Goal: Communication & Community: Answer question/provide support

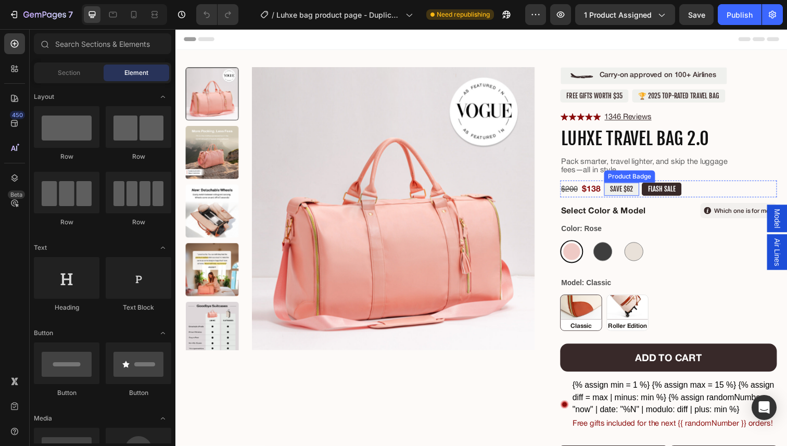
click at [629, 193] on pre "SAVE $62" at bounding box center [631, 193] width 36 height 14
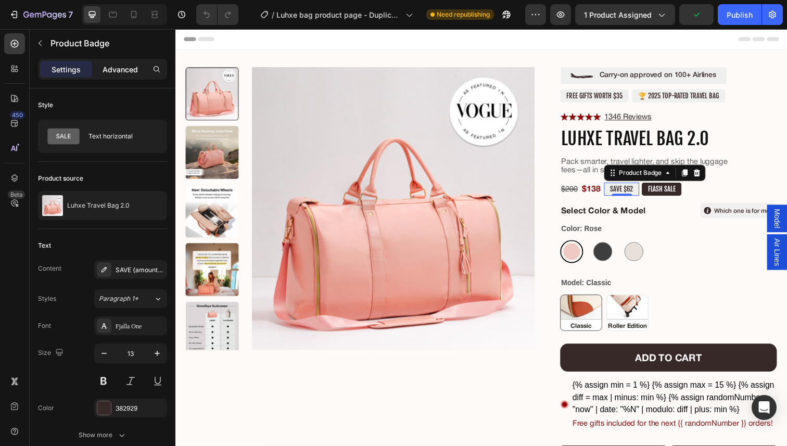
click at [111, 63] on div "Advanced" at bounding box center [120, 69] width 52 height 17
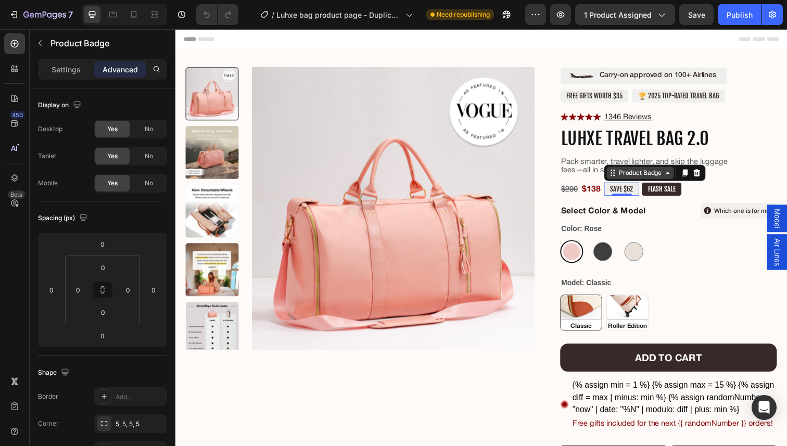
click at [647, 178] on div "Product Badge" at bounding box center [650, 175] width 48 height 9
click at [68, 72] on p "Settings" at bounding box center [66, 69] width 29 height 11
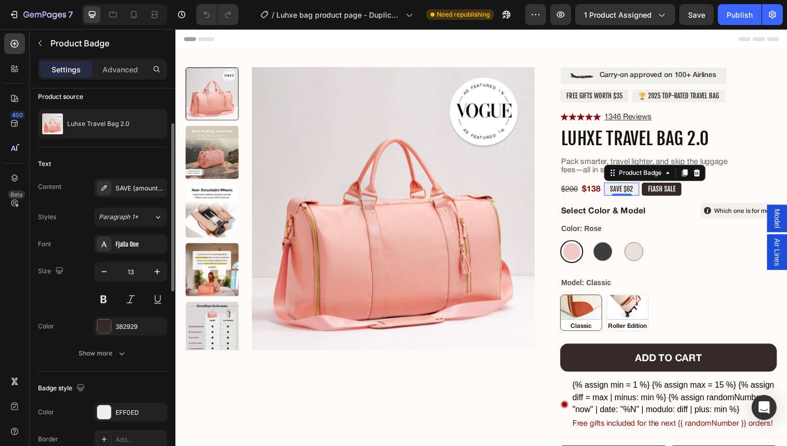
scroll to position [83, 0]
click at [101, 356] on div "Show more" at bounding box center [103, 352] width 48 height 10
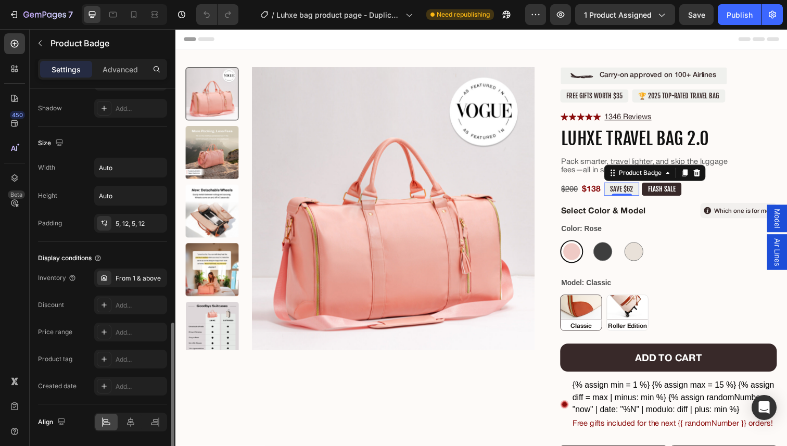
scroll to position [639, 0]
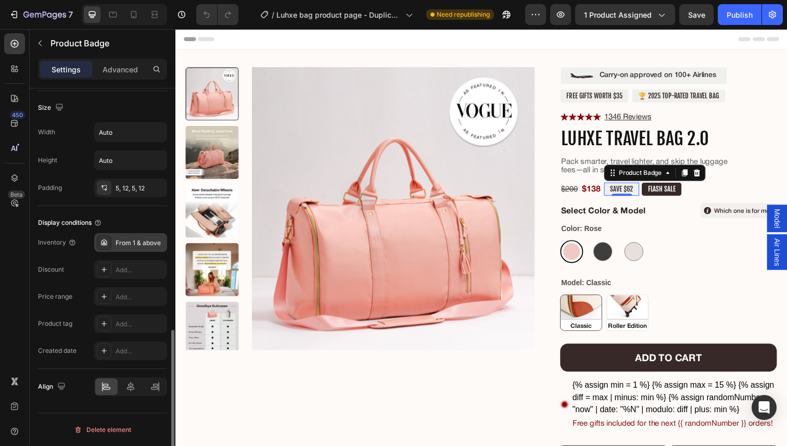
click at [140, 240] on div "From 1 & above" at bounding box center [139, 242] width 49 height 9
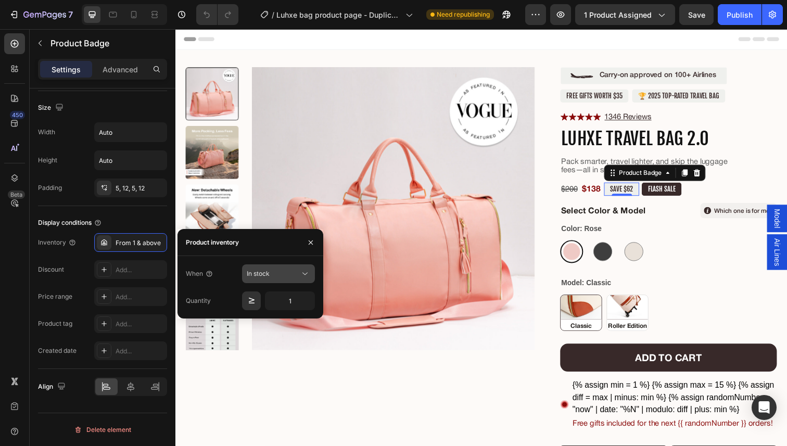
click at [262, 269] on span "In stock" at bounding box center [258, 273] width 23 height 8
click at [262, 282] on button "In stock" at bounding box center [278, 273] width 73 height 19
click at [290, 297] on input "1" at bounding box center [290, 300] width 50 height 19
type input "0"
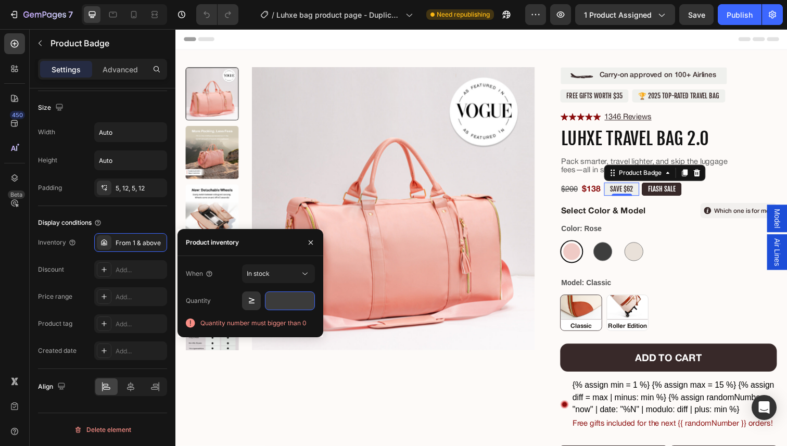
type input "1"
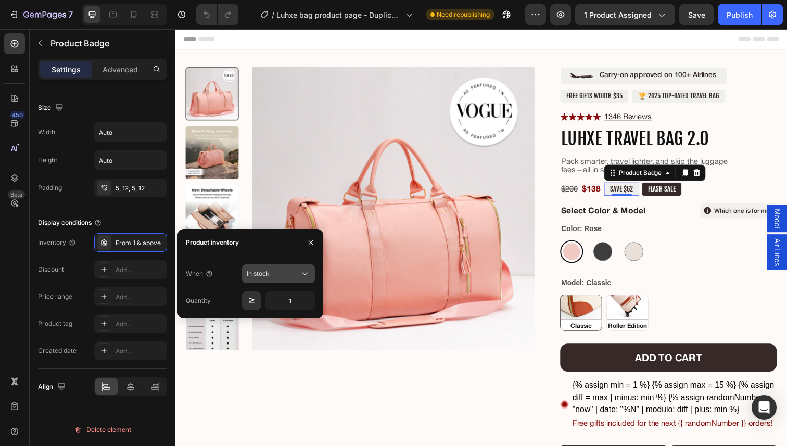
click at [265, 276] on span "In stock" at bounding box center [258, 273] width 23 height 8
click at [263, 317] on span "Out of stock" at bounding box center [264, 318] width 35 height 9
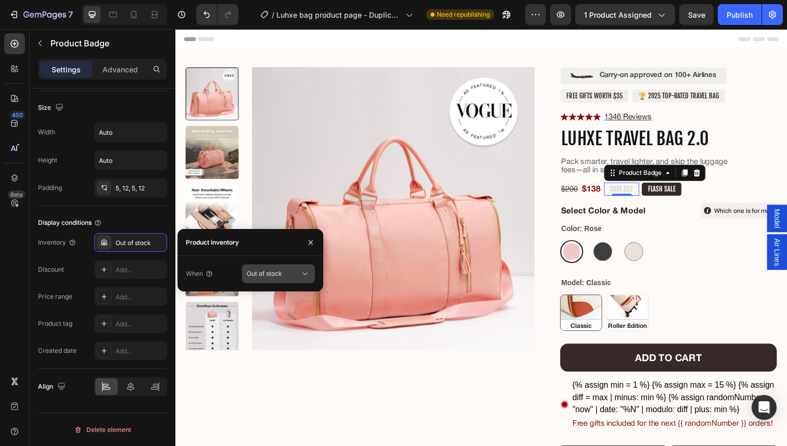
click at [271, 272] on span "Out of stock" at bounding box center [264, 273] width 35 height 8
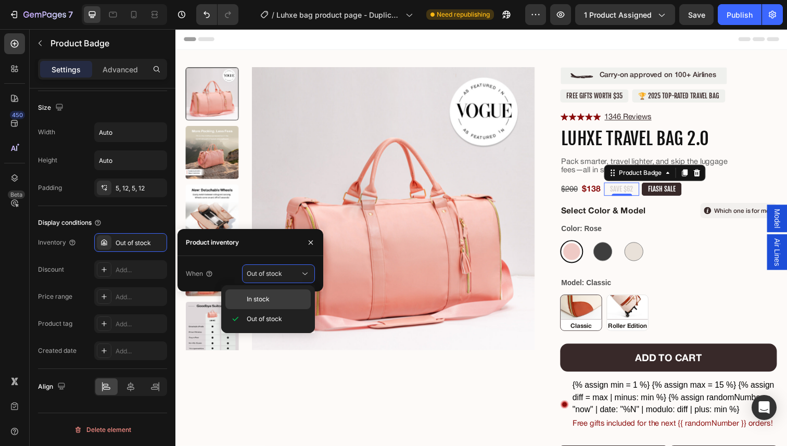
click at [266, 306] on div "In stock" at bounding box center [267, 299] width 85 height 20
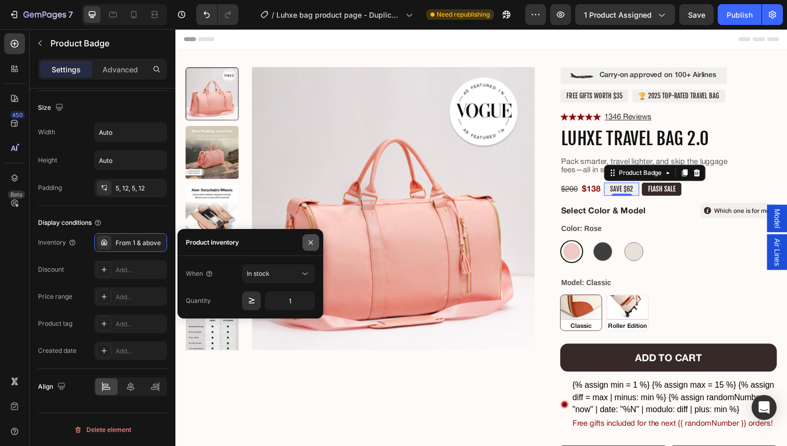
click at [317, 241] on button "button" at bounding box center [310, 242] width 17 height 17
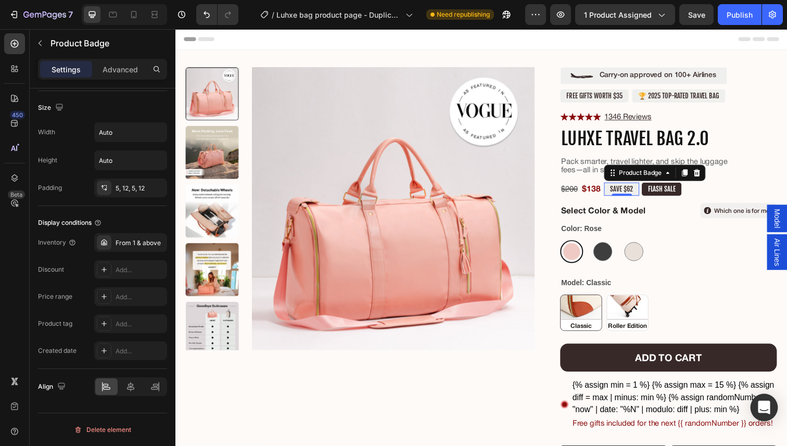
click at [765, 412] on icon "Open Intercom Messenger" at bounding box center [763, 408] width 12 height 14
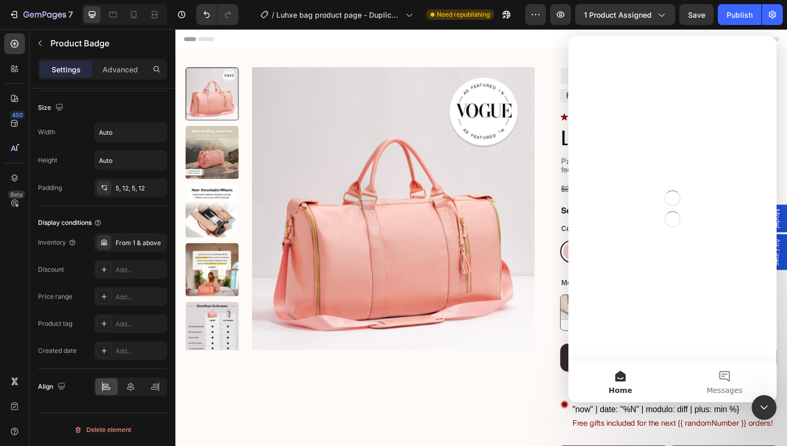
scroll to position [0, 0]
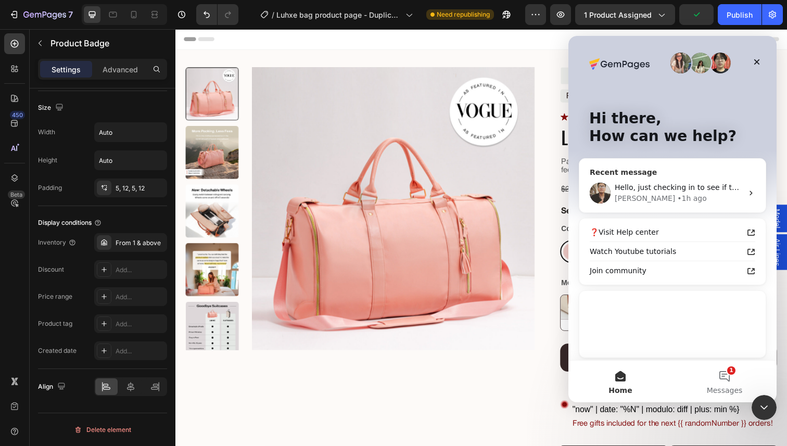
click at [689, 194] on div "[PERSON_NAME] • 1h ago" at bounding box center [678, 198] width 128 height 11
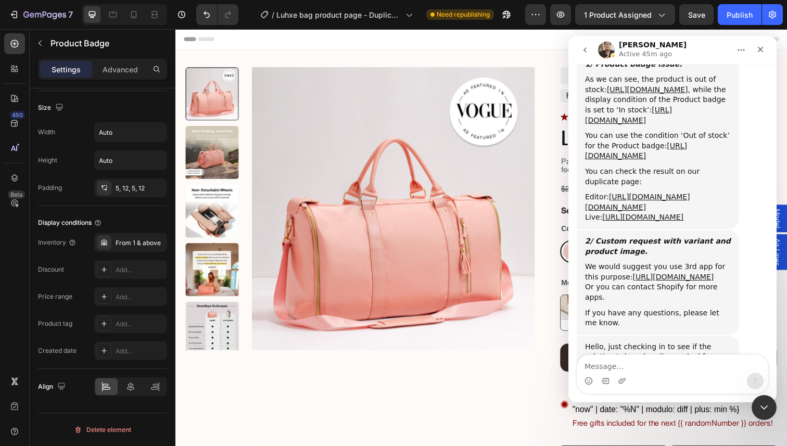
scroll to position [3224, 0]
click at [676, 282] on div "Or you can contact Shopify for more apps." at bounding box center [658, 292] width 146 height 20
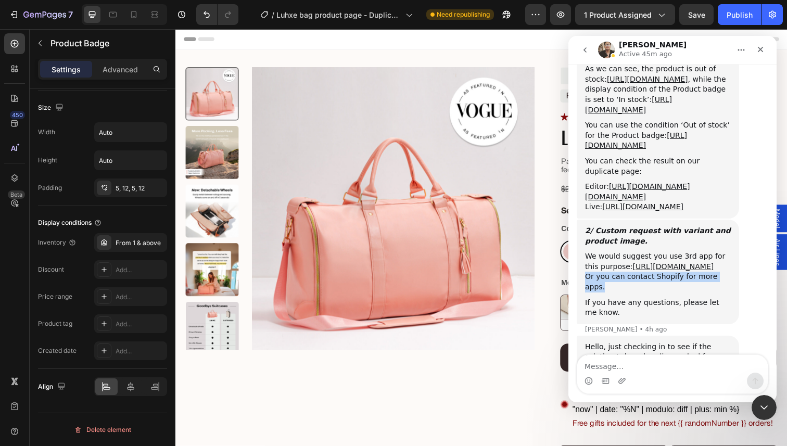
click at [684, 298] on div "If you have any questions, please let me know." at bounding box center [658, 308] width 146 height 20
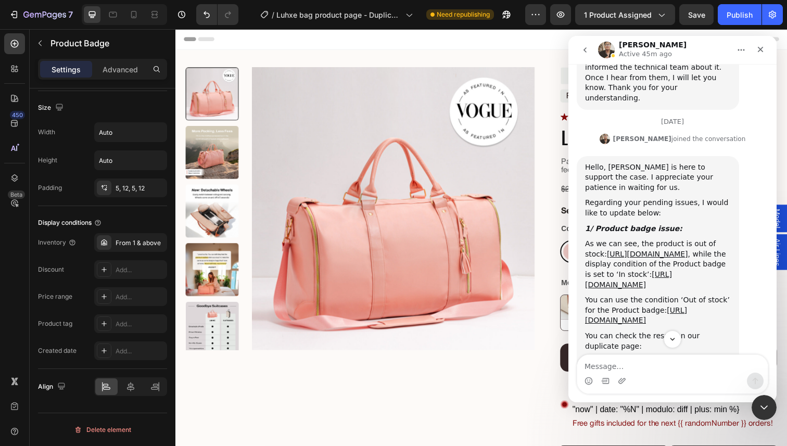
scroll to position [3224, 0]
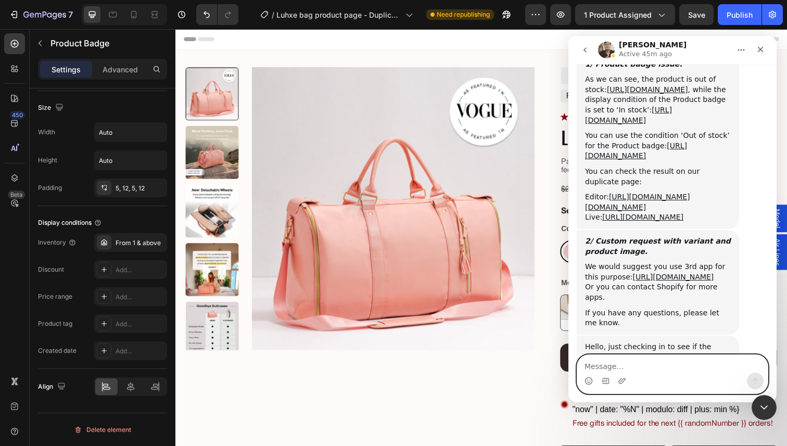
click at [667, 365] on textarea "Message…" at bounding box center [672, 364] width 190 height 18
type textarea "Got it, thank you!"
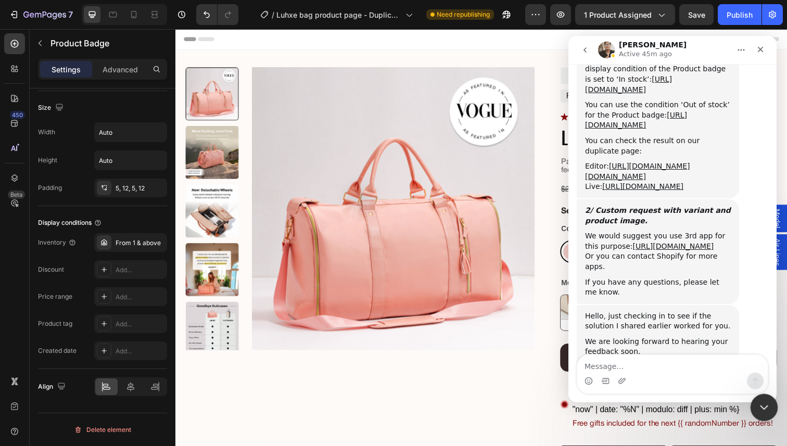
click at [769, 407] on div "Close Intercom Messenger" at bounding box center [762, 405] width 25 height 25
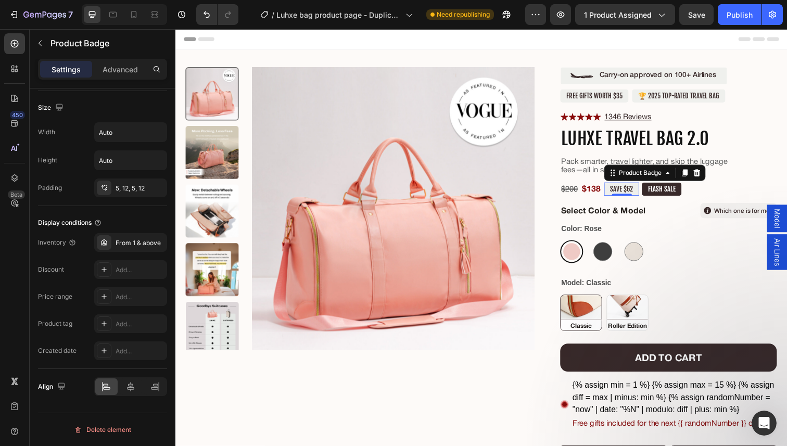
click at [741, 26] on div "7 Version history / Luhxe bag product page - Duplicate (Test ID: 1) Need republ…" at bounding box center [393, 15] width 787 height 30
click at [739, 21] on button "Publish" at bounding box center [739, 14] width 44 height 21
click at [555, 17] on button "button" at bounding box center [560, 14] width 21 height 21
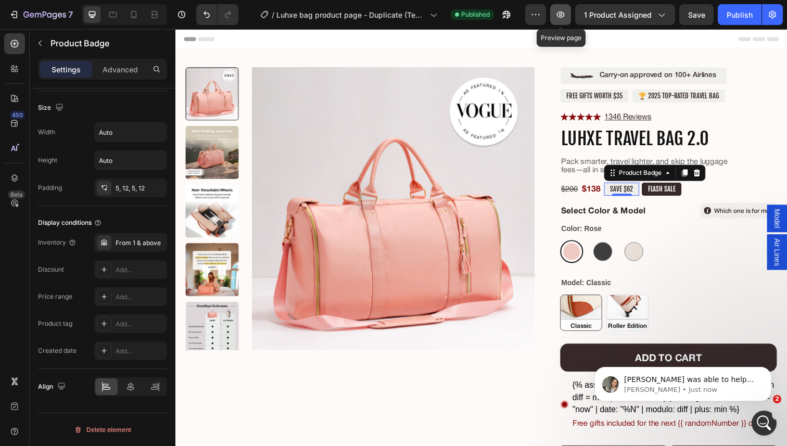
scroll to position [3355, 0]
